Goal: Task Accomplishment & Management: Manage account settings

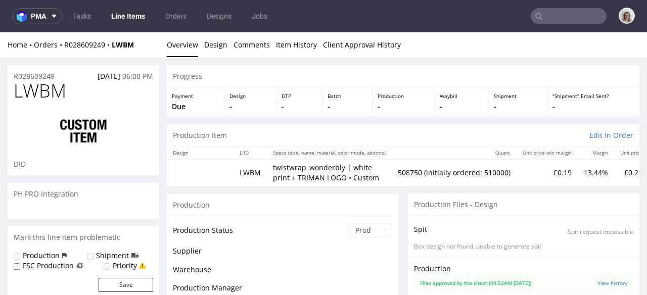
scroll to position [958, 0]
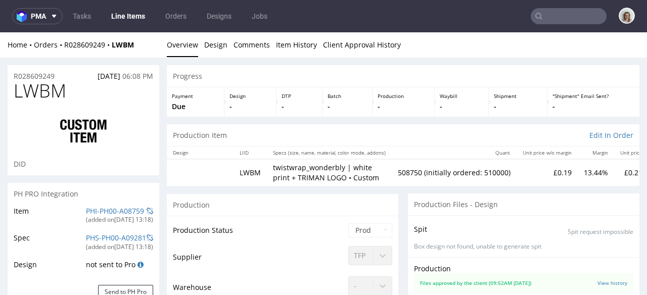
select select "in_progress"
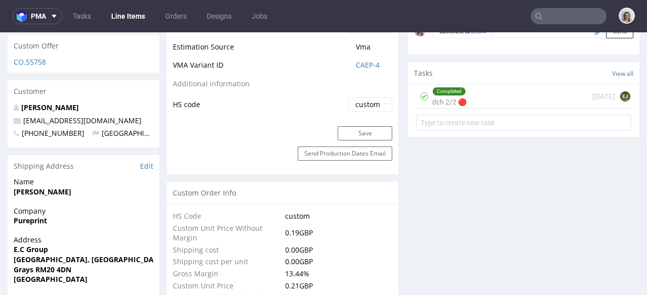
scroll to position [0, 0]
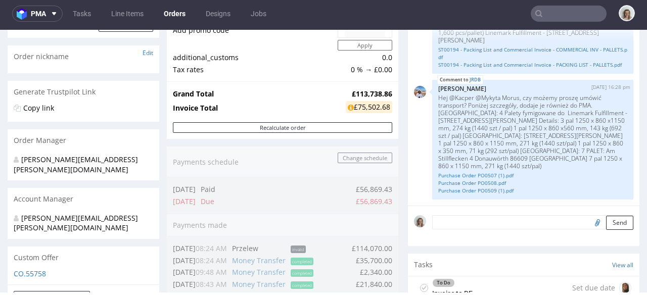
scroll to position [149, 0]
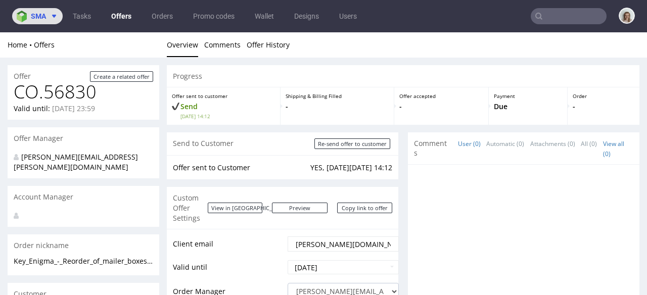
click at [38, 20] on span "sma" at bounding box center [38, 16] width 15 height 7
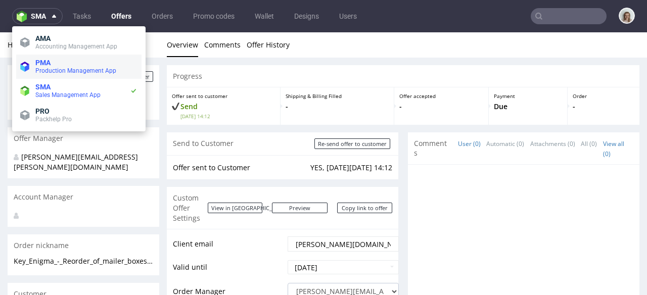
click at [38, 59] on span "PMA" at bounding box center [42, 63] width 15 height 8
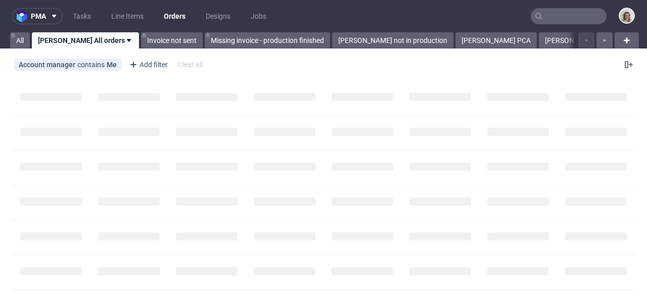
click at [549, 17] on input "text" at bounding box center [569, 16] width 76 height 16
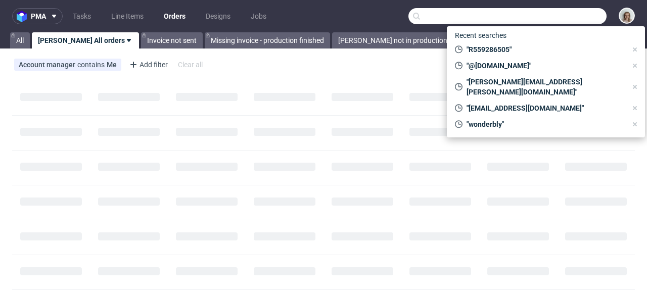
paste input "charlotte@stendigcalendars.com"
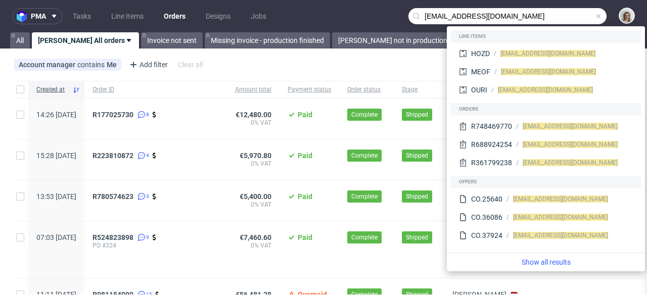
type input "charlotte@stendigcalendars.com"
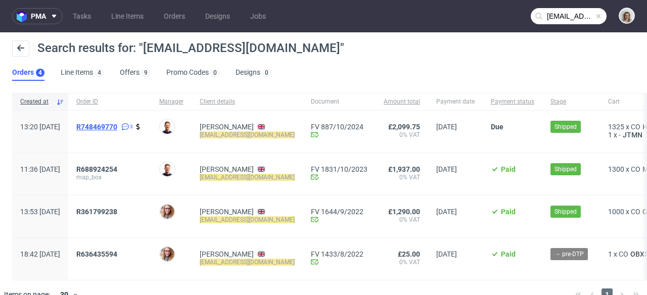
click at [117, 124] on span "R748469770" at bounding box center [96, 127] width 41 height 8
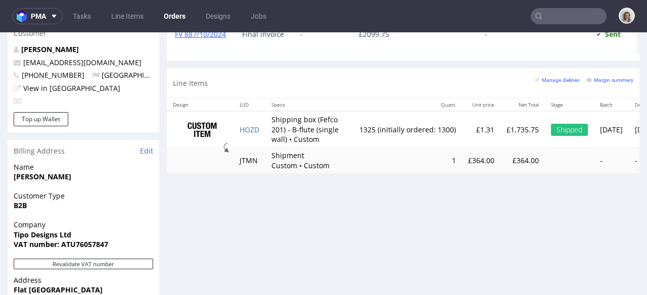
scroll to position [548, 0]
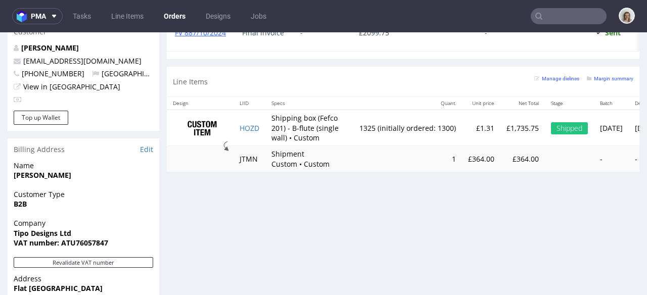
type input "charlotte@stendigcalendars.com"
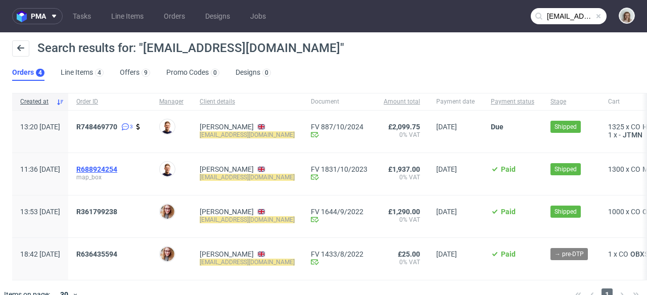
click at [117, 173] on span "R688924254" at bounding box center [96, 169] width 41 height 8
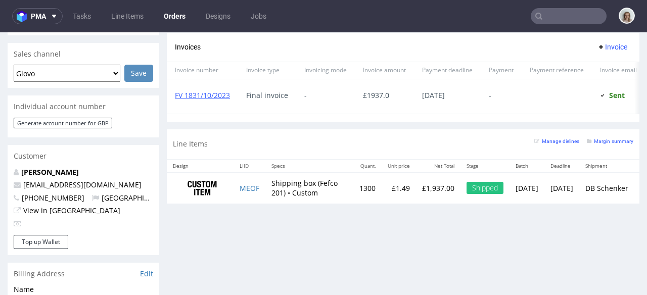
scroll to position [462, 0]
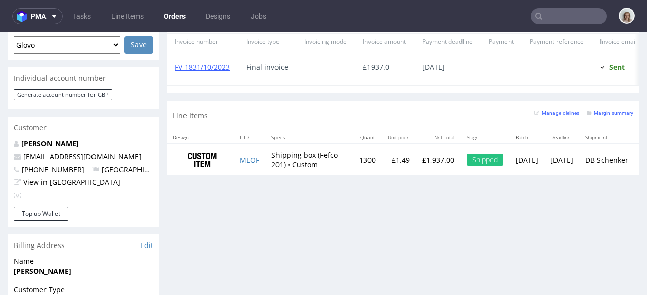
type input "charlotte@stendigcalendars.com"
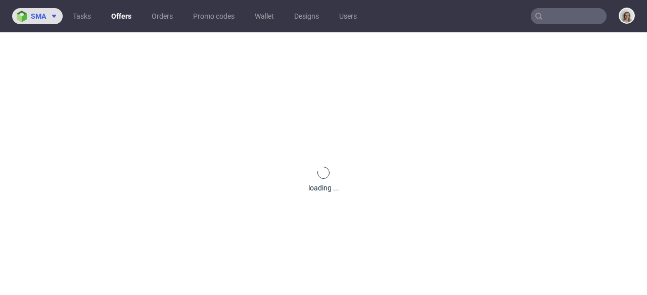
click at [39, 18] on span "sma" at bounding box center [38, 16] width 15 height 7
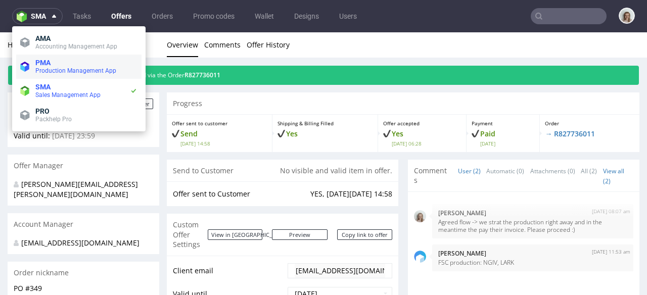
click at [38, 72] on span "Production Management App" at bounding box center [75, 70] width 81 height 7
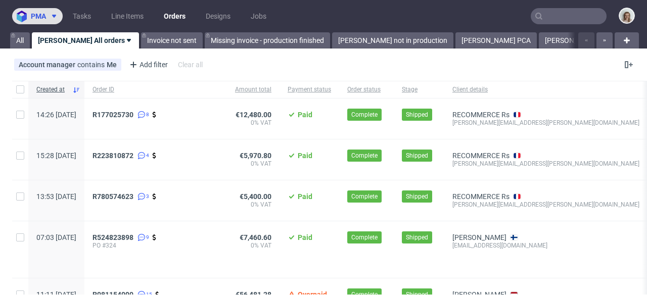
click at [50, 10] on button "pma" at bounding box center [37, 16] width 51 height 16
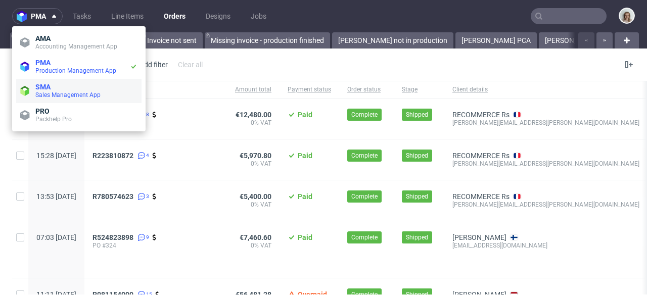
click at [49, 88] on span "SMA" at bounding box center [42, 87] width 15 height 8
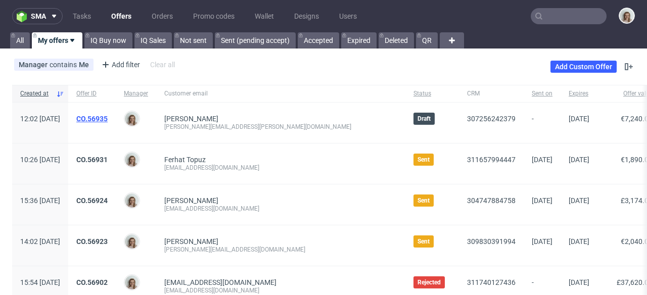
click at [108, 118] on link "CO.56935" at bounding box center [91, 119] width 31 height 8
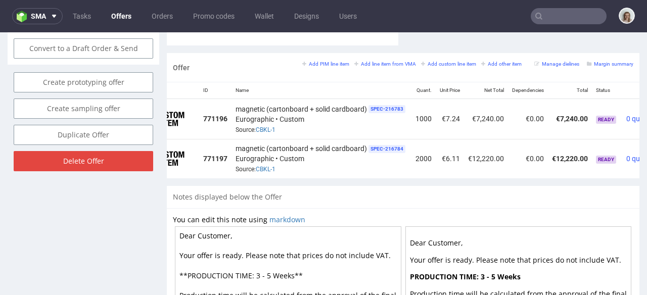
scroll to position [0, 90]
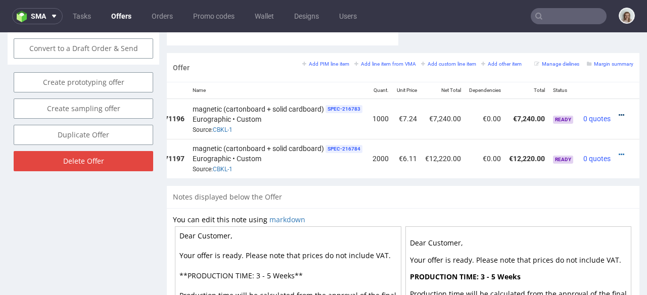
click at [619, 112] on icon at bounding box center [622, 115] width 6 height 7
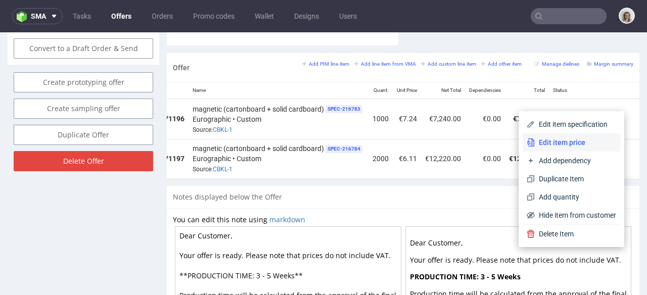
click at [568, 142] on span "Edit item price" at bounding box center [575, 142] width 81 height 10
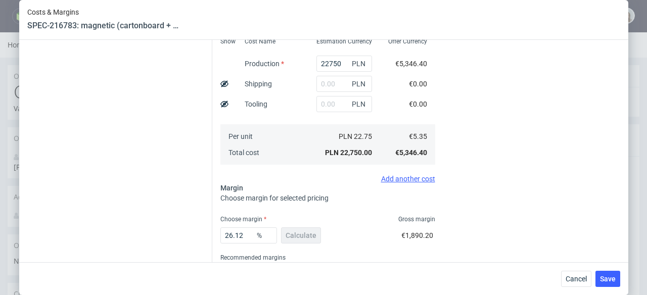
scroll to position [243, 0]
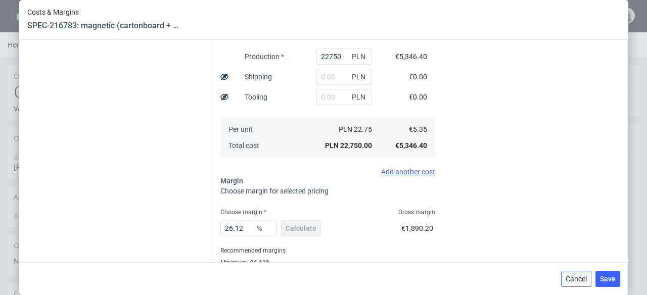
click at [581, 281] on span "Cancel" at bounding box center [576, 278] width 21 height 7
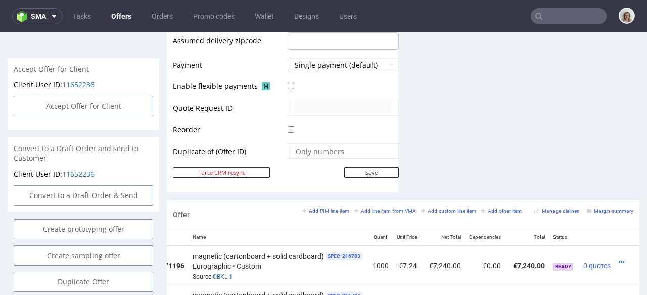
scroll to position [481, 0]
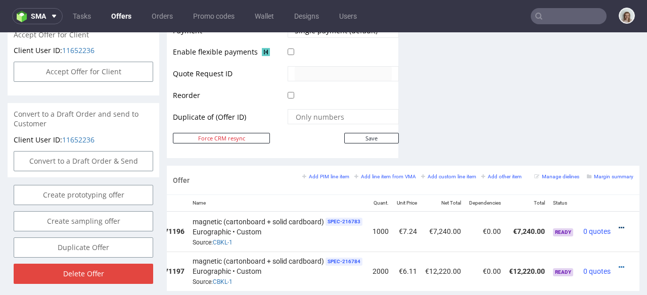
click at [619, 224] on icon at bounding box center [622, 227] width 6 height 7
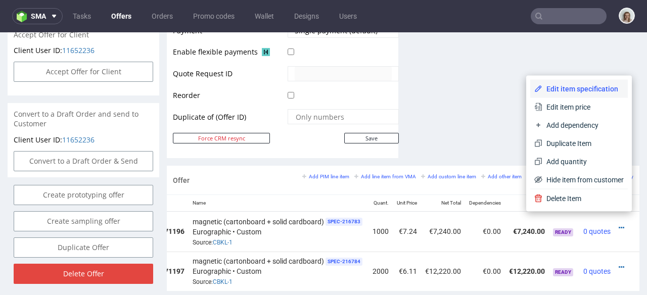
click at [552, 84] on span "Edit item specification" at bounding box center [582, 89] width 81 height 10
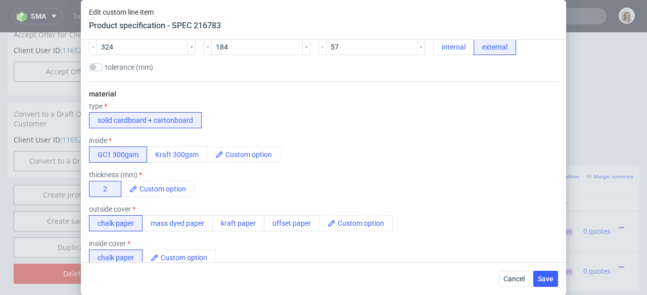
scroll to position [249, 0]
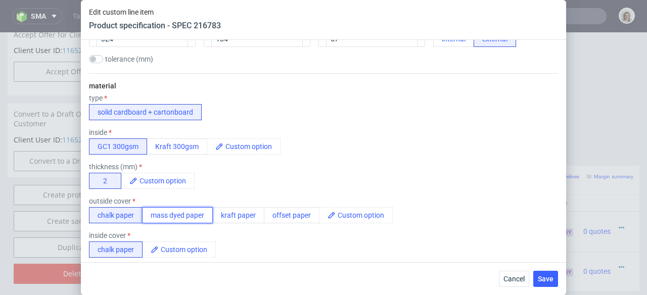
click at [175, 210] on button "mass dyed paper" at bounding box center [177, 215] width 71 height 16
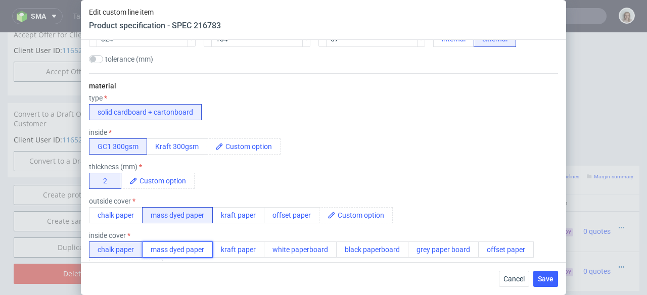
click at [183, 252] on button "mass dyed paper" at bounding box center [177, 250] width 71 height 16
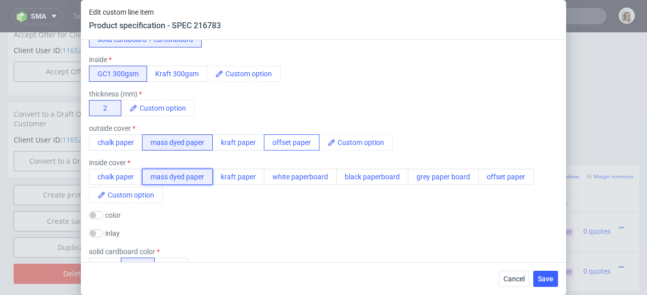
scroll to position [252, 0]
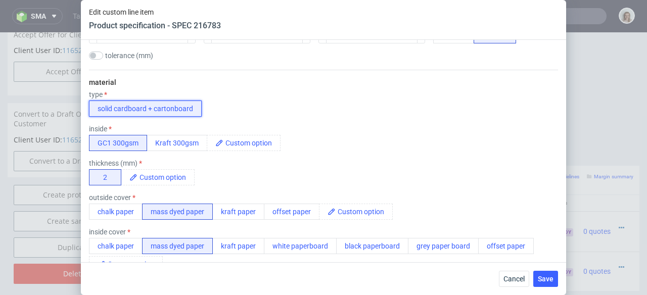
click at [145, 105] on button "solid cardboard + cartonboard" at bounding box center [145, 109] width 113 height 16
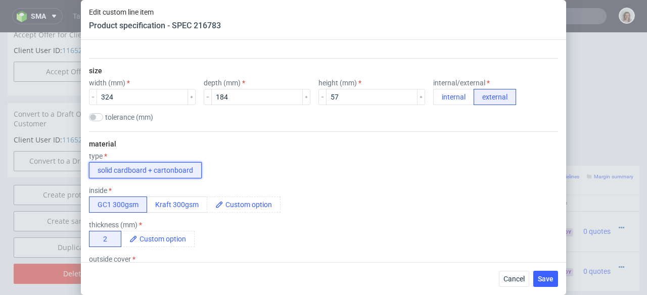
scroll to position [125, 0]
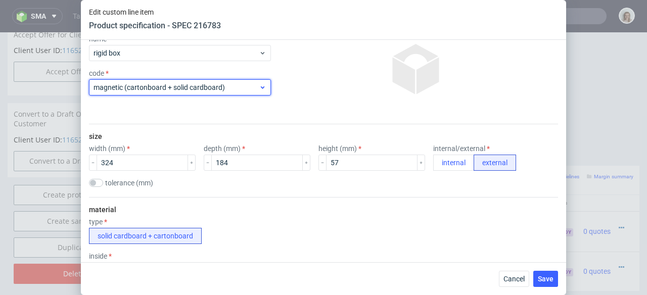
click at [194, 88] on span "magnetic (cartonboard + solid cardboard)" at bounding box center [175, 87] width 165 height 10
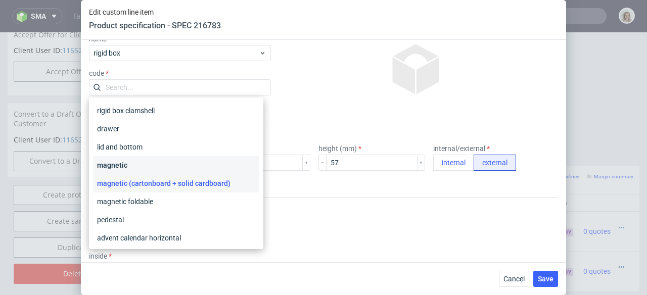
click at [171, 163] on div "magnetic" at bounding box center [176, 165] width 166 height 18
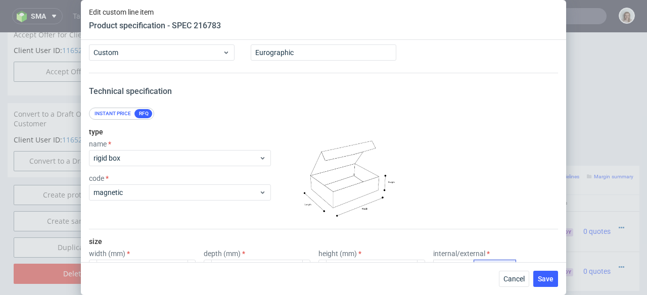
scroll to position [0, 0]
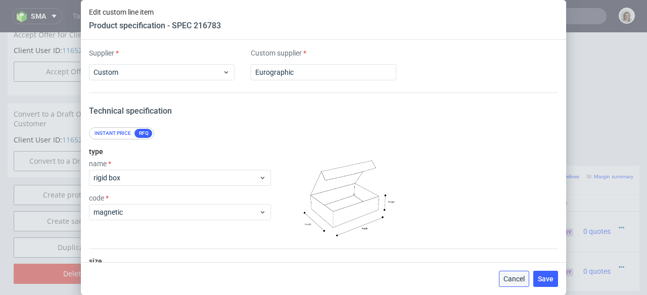
click at [506, 280] on span "Cancel" at bounding box center [513, 278] width 21 height 7
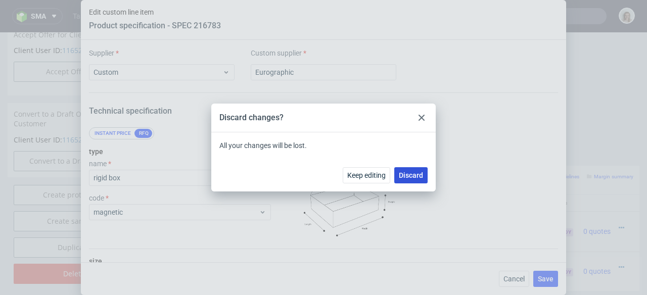
click at [410, 172] on span "Discard" at bounding box center [411, 175] width 24 height 7
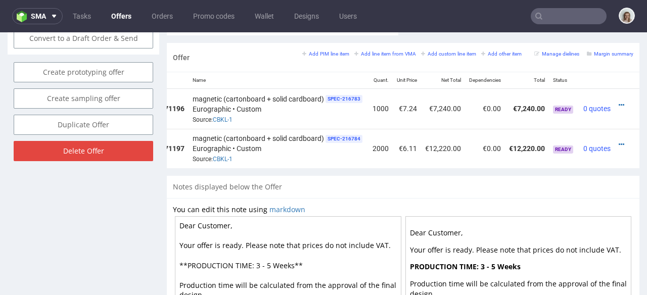
scroll to position [0, 90]
click at [619, 102] on icon at bounding box center [622, 105] width 6 height 7
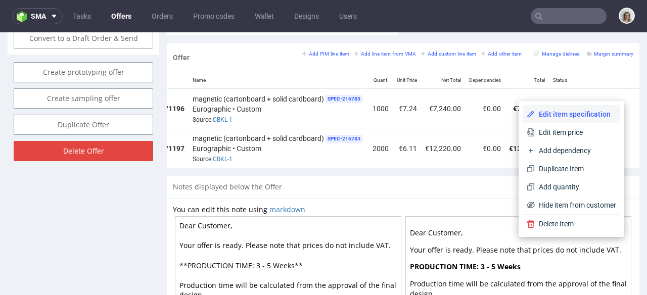
click at [591, 116] on span "Edit item specification" at bounding box center [575, 114] width 81 height 10
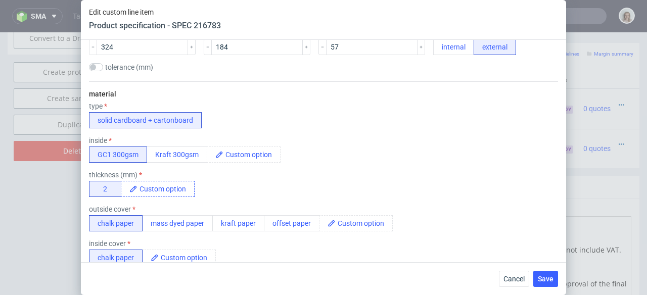
scroll to position [255, 0]
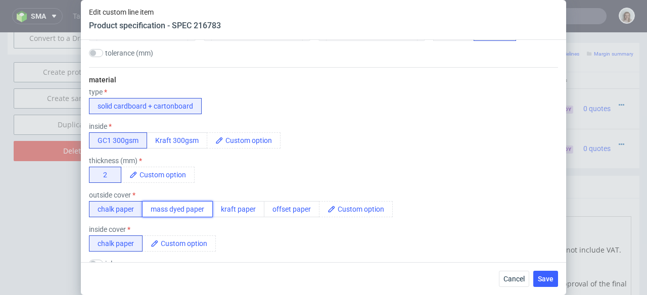
click at [173, 210] on button "mass dyed paper" at bounding box center [177, 209] width 71 height 16
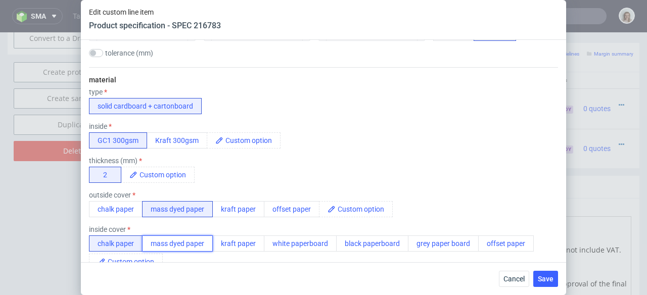
click at [173, 243] on button "mass dyed paper" at bounding box center [177, 244] width 71 height 16
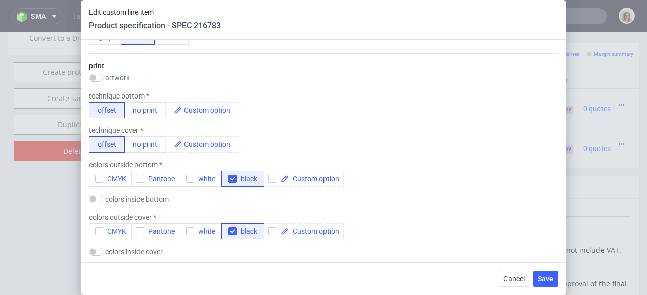
scroll to position [551, 0]
click at [155, 112] on button "no print" at bounding box center [144, 110] width 41 height 16
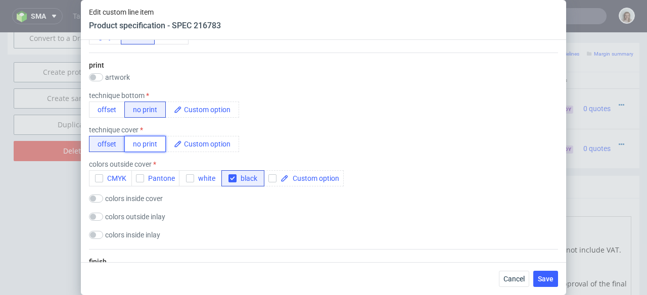
click at [148, 142] on button "no print" at bounding box center [144, 144] width 41 height 16
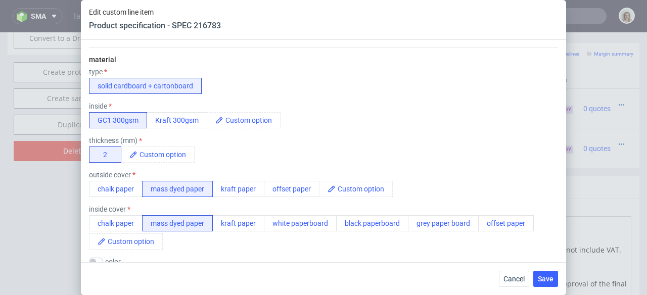
scroll to position [223, 0]
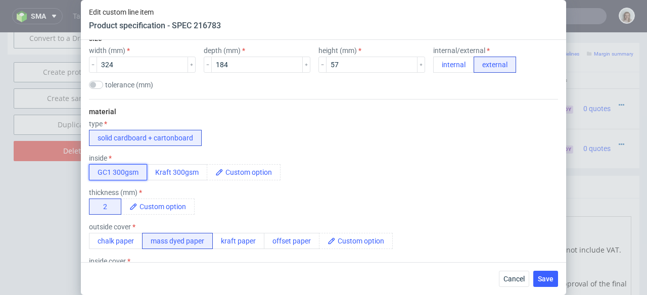
click at [128, 169] on button "GC1 300gsm" at bounding box center [118, 172] width 58 height 16
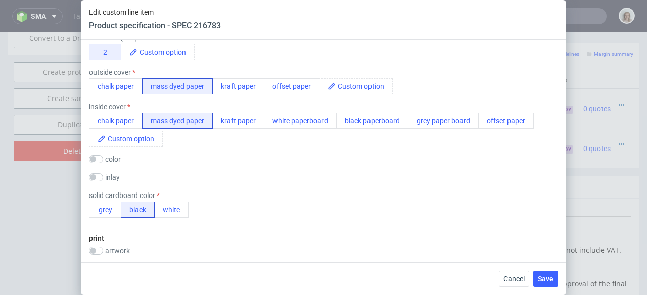
scroll to position [380, 0]
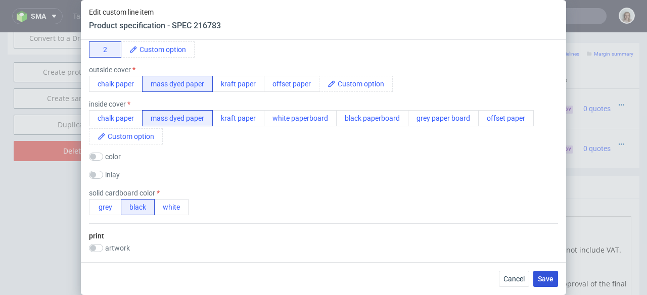
click at [547, 281] on span "Save" at bounding box center [546, 278] width 16 height 7
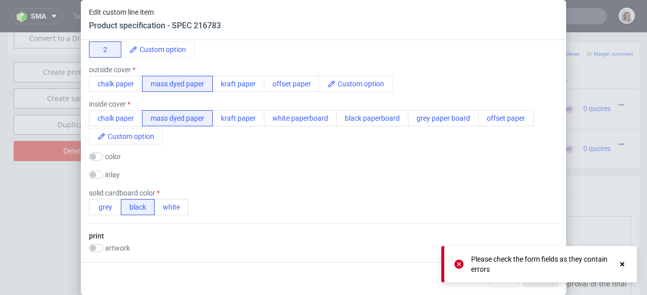
click at [624, 263] on icon at bounding box center [622, 264] width 9 height 8
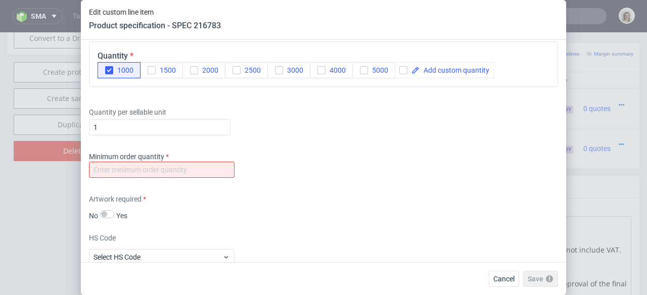
scroll to position [1894, 0]
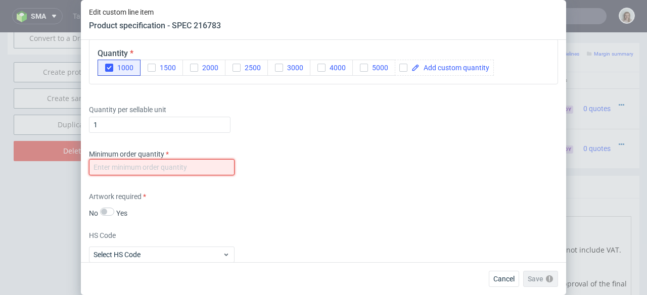
click at [182, 167] on input "number" at bounding box center [162, 167] width 146 height 16
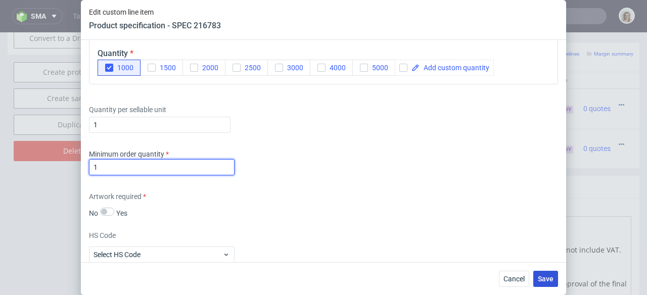
type input "1"
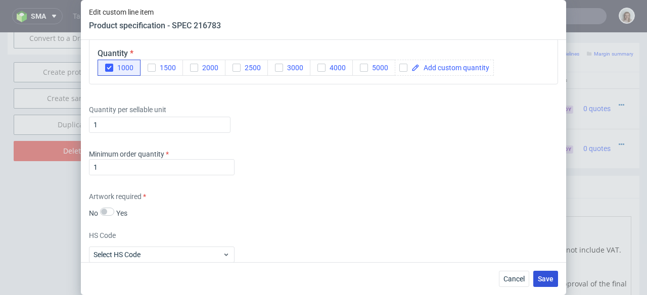
click at [541, 279] on span "Save" at bounding box center [546, 278] width 16 height 7
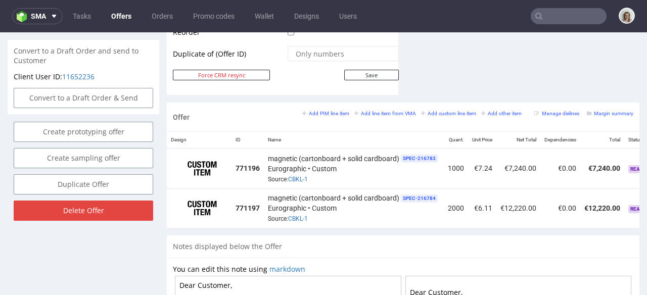
scroll to position [0, 90]
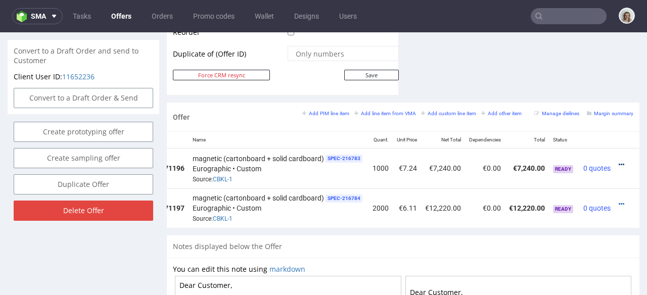
click at [619, 161] on icon at bounding box center [622, 164] width 6 height 7
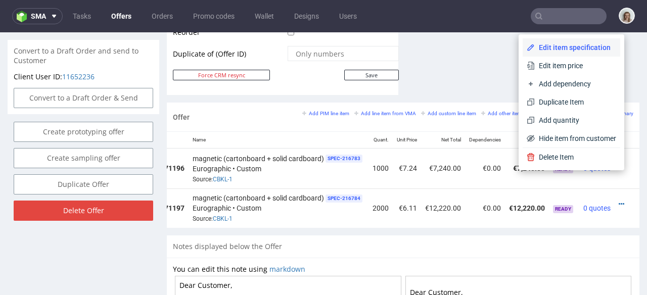
click at [588, 49] on span "Edit item specification" at bounding box center [575, 47] width 81 height 10
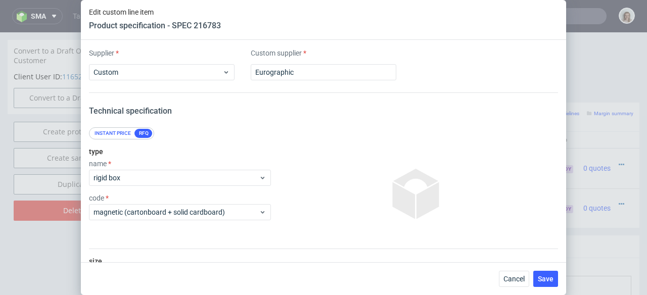
scroll to position [0, 0]
click at [234, 209] on span "magnetic (cartonboard + solid cardboard)" at bounding box center [175, 212] width 165 height 10
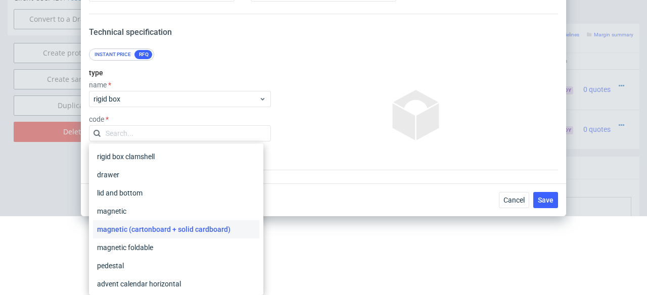
click at [199, 114] on div "type name rigid box code" at bounding box center [180, 115] width 182 height 109
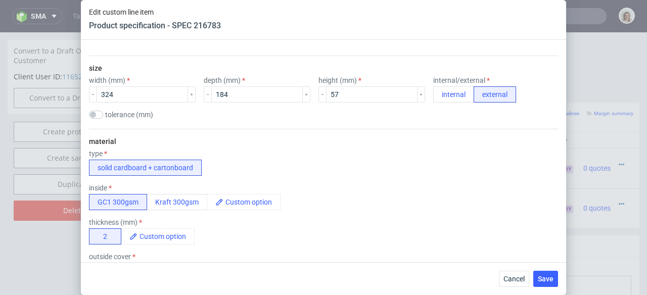
scroll to position [196, 0]
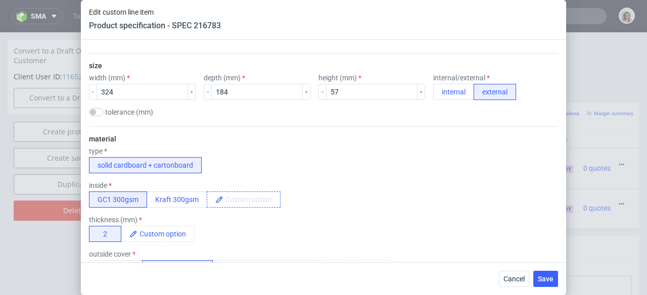
click at [263, 198] on span at bounding box center [251, 199] width 57 height 15
paste span
drag, startPoint x: 337, startPoint y: 199, endPoint x: 209, endPoint y: 199, distance: 128.4
click at [209, 199] on div "Black mass dyed paper 300 gsm" at bounding box center [275, 200] width 137 height 16
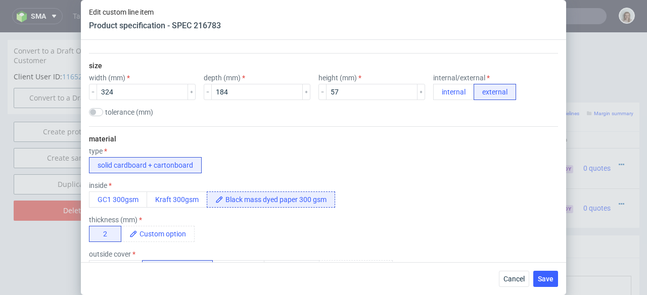
click at [268, 170] on div "type solid cardboard + cartonboard" at bounding box center [323, 160] width 469 height 26
click at [108, 234] on button "2" at bounding box center [105, 234] width 32 height 16
click at [101, 230] on button "2" at bounding box center [105, 234] width 32 height 16
click at [151, 232] on span at bounding box center [165, 233] width 57 height 15
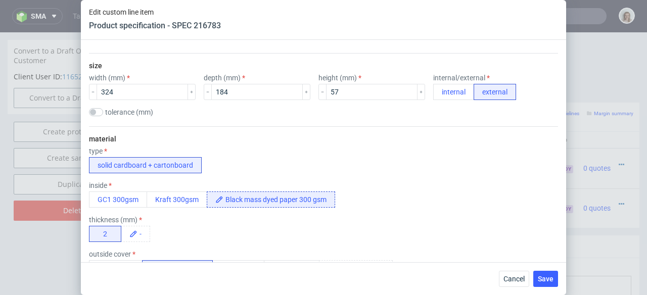
click at [206, 232] on div "thickness (mm) 2 -" at bounding box center [323, 229] width 469 height 26
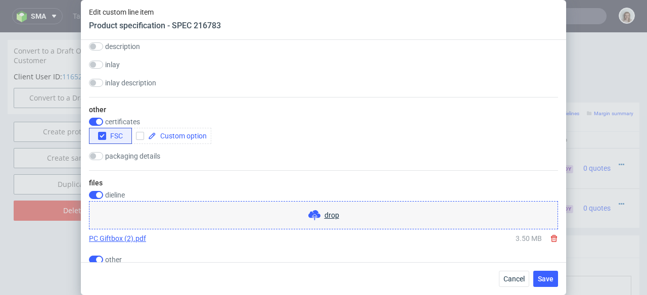
scroll to position [1543, 0]
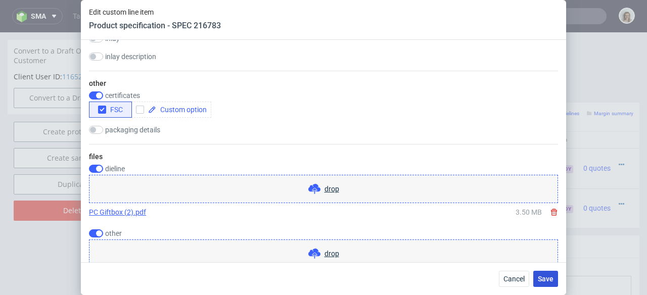
click at [544, 281] on span "Save" at bounding box center [546, 278] width 16 height 7
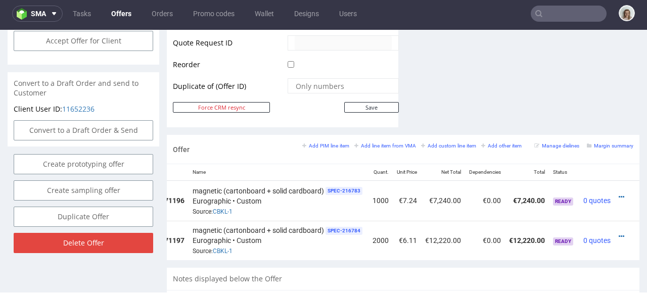
scroll to position [0, 90]
click at [619, 194] on icon at bounding box center [622, 197] width 6 height 7
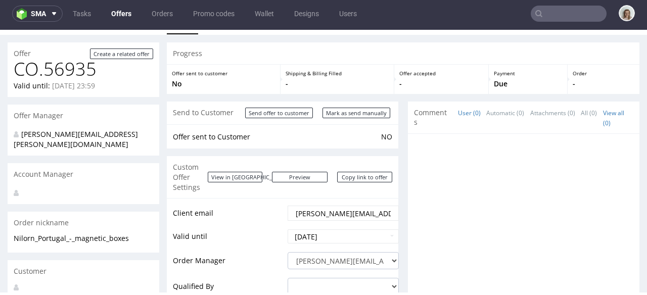
scroll to position [0, 0]
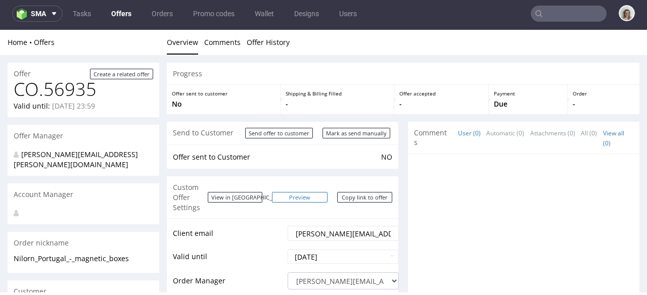
click at [313, 194] on link "Preview" at bounding box center [300, 197] width 56 height 11
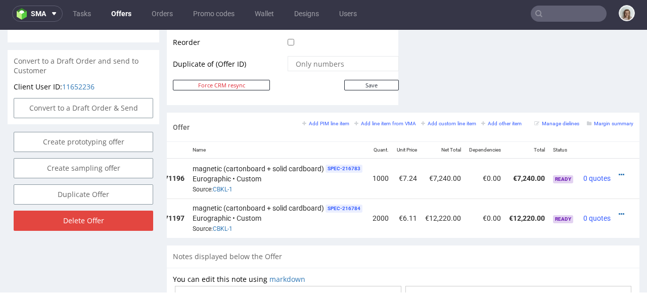
scroll to position [540, 0]
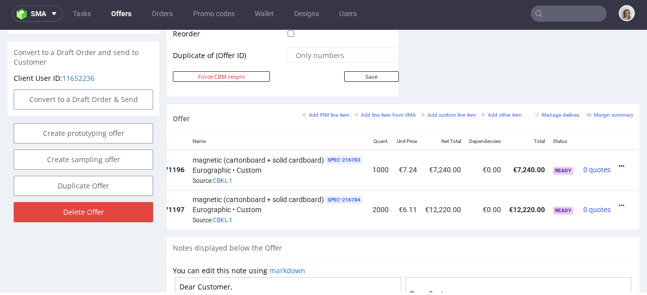
click at [619, 163] on icon at bounding box center [622, 166] width 6 height 7
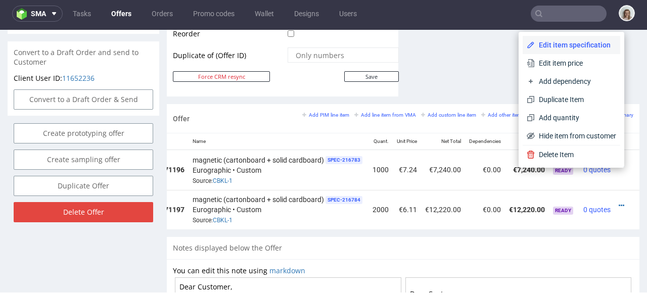
click at [578, 47] on span "Edit item specification" at bounding box center [575, 45] width 81 height 10
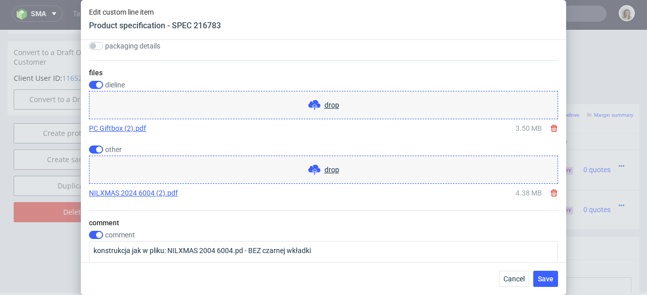
scroll to position [1628, 0]
click at [513, 278] on span "Cancel" at bounding box center [513, 278] width 21 height 7
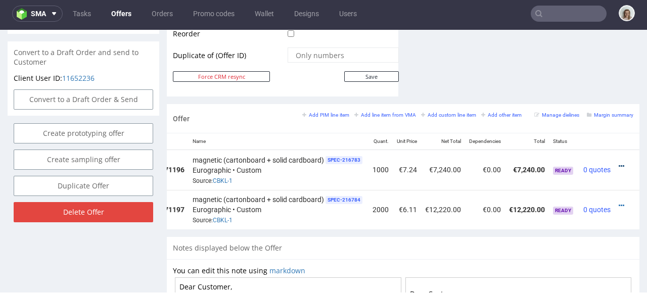
click at [619, 163] on icon at bounding box center [622, 166] width 6 height 7
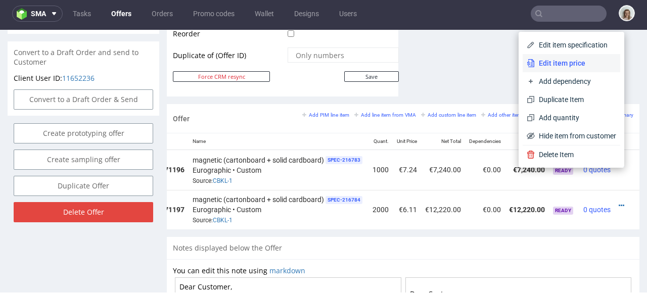
click at [560, 62] on span "Edit item price" at bounding box center [575, 63] width 81 height 10
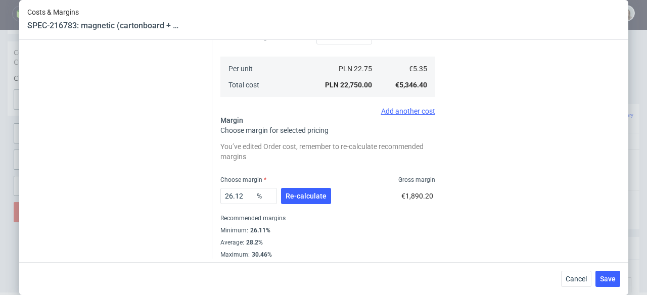
scroll to position [308, 0]
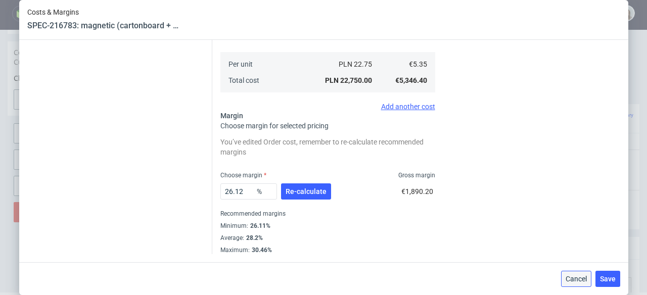
click at [574, 279] on span "Cancel" at bounding box center [576, 278] width 21 height 7
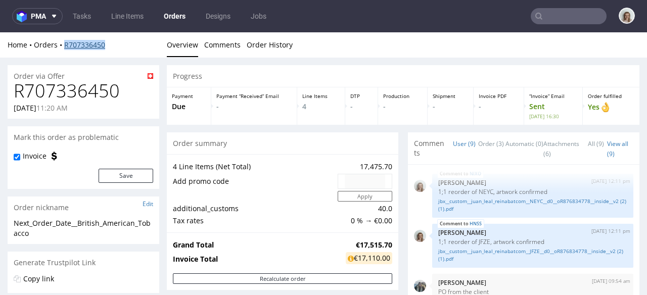
drag, startPoint x: 109, startPoint y: 41, endPoint x: 65, endPoint y: 42, distance: 44.0
click at [65, 42] on div "Home Orders R707336450" at bounding box center [84, 45] width 152 height 10
copy link "R707336450"
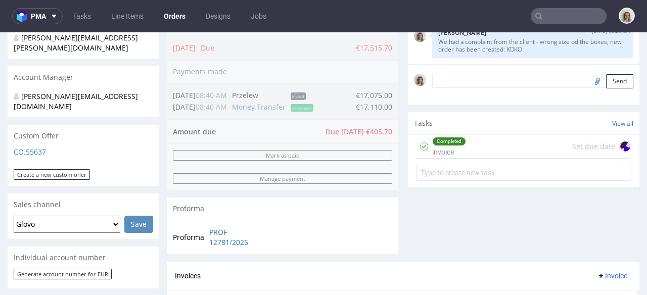
scroll to position [308, 0]
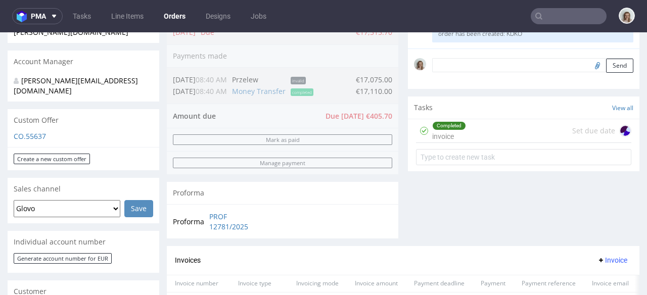
click at [556, 11] on input "text" at bounding box center [569, 16] width 76 height 16
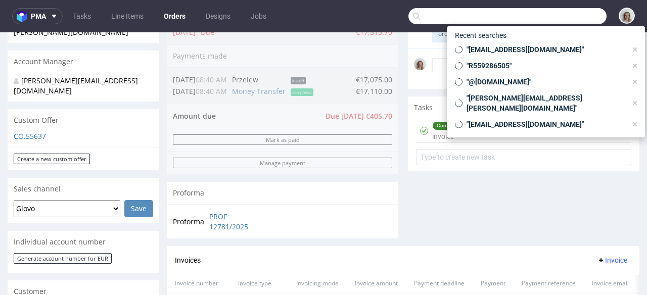
paste input "[PERSON_NAME][EMAIL_ADDRESS][DOMAIN_NAME]"
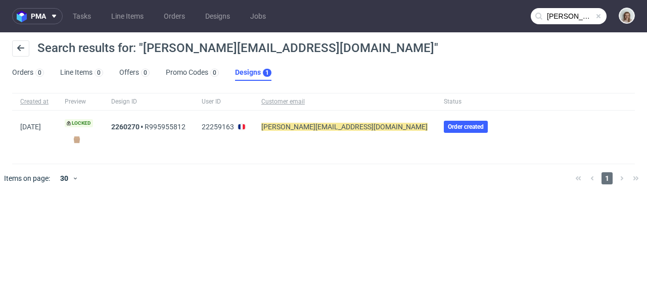
click at [559, 14] on input "[PERSON_NAME][EMAIL_ADDRESS][DOMAIN_NAME]" at bounding box center [569, 16] width 76 height 16
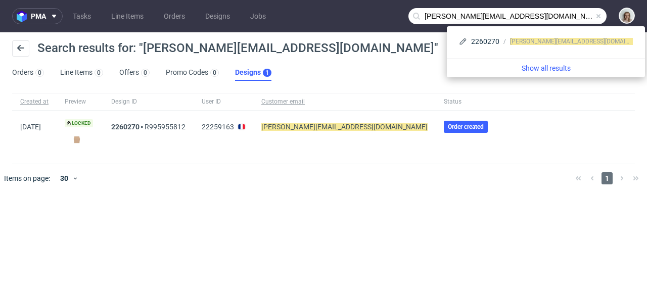
drag, startPoint x: 440, startPoint y: 15, endPoint x: 425, endPoint y: 15, distance: 15.2
click at [425, 15] on input "[PERSON_NAME][EMAIL_ADDRESS][DOMAIN_NAME]" at bounding box center [507, 16] width 198 height 16
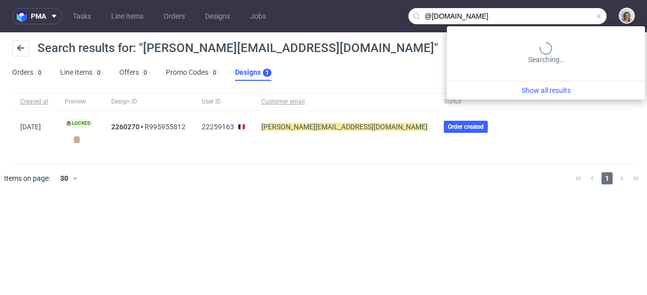
type input "@[DOMAIN_NAME]"
